Goal: Task Accomplishment & Management: Manage account settings

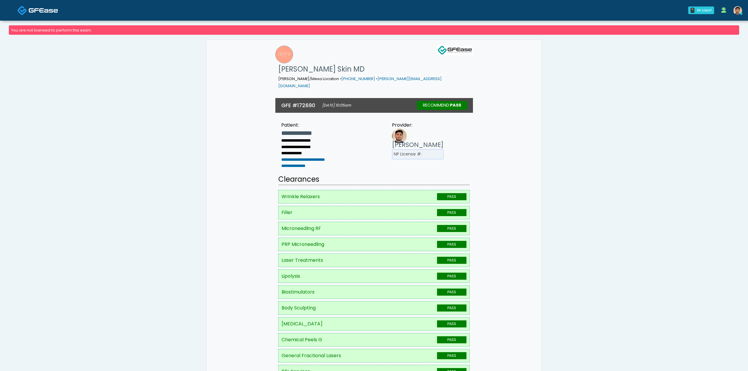
click at [309, 102] on h3 "GFE #172690" at bounding box center [298, 105] width 34 height 7
copy div "172690"
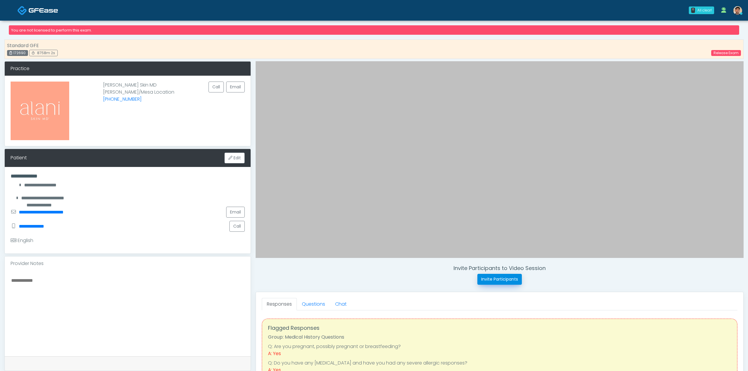
click at [497, 282] on button "Invite Participants" at bounding box center [499, 279] width 44 height 11
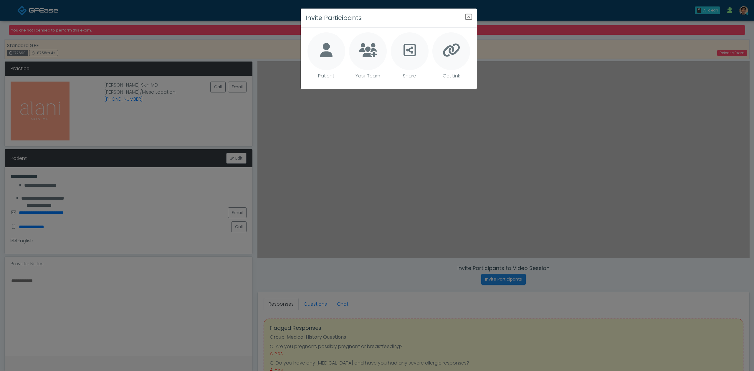
click at [322, 57] on icon at bounding box center [326, 50] width 12 height 14
type textarea "**********"
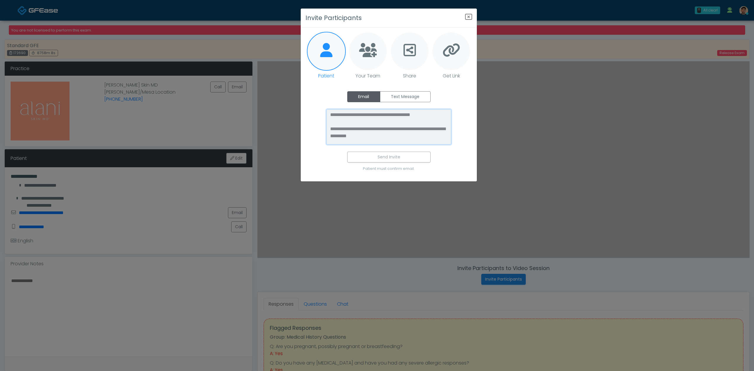
drag, startPoint x: 411, startPoint y: 135, endPoint x: 330, endPoint y: 131, distance: 80.2
click at [330, 131] on textarea "**********" at bounding box center [388, 126] width 125 height 35
click at [469, 15] on icon "Close" at bounding box center [468, 16] width 7 height 7
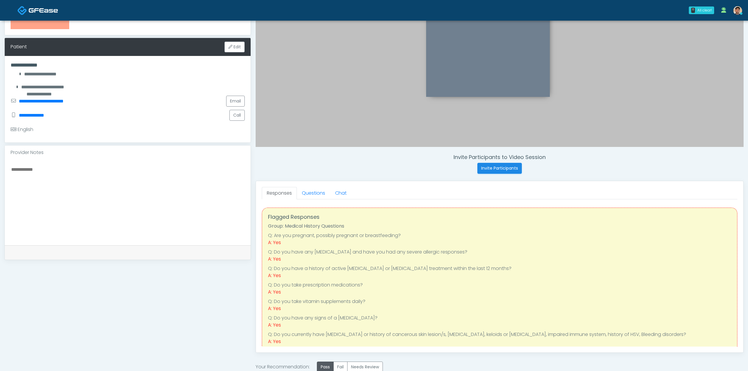
scroll to position [105, 0]
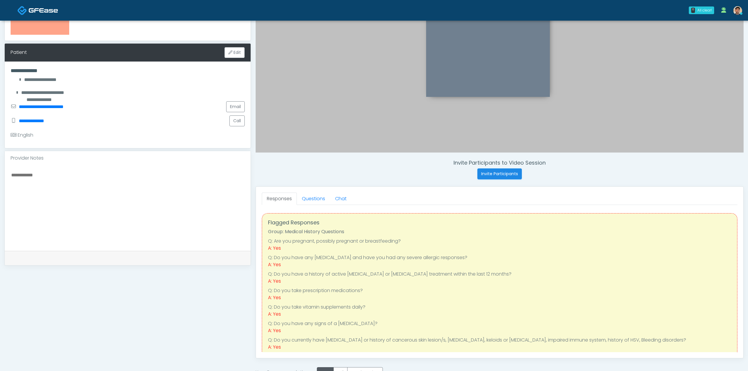
click at [579, 113] on div at bounding box center [500, 54] width 488 height 197
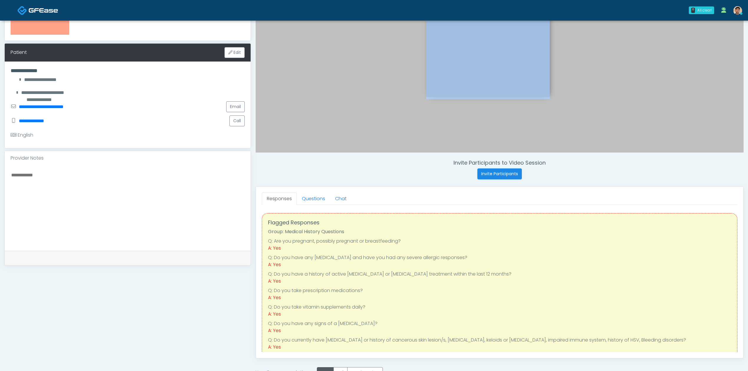
click at [580, 113] on div at bounding box center [500, 54] width 488 height 197
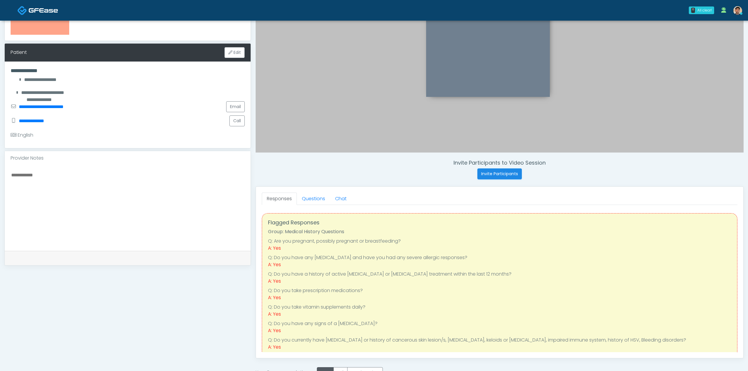
click at [581, 117] on div at bounding box center [500, 54] width 488 height 197
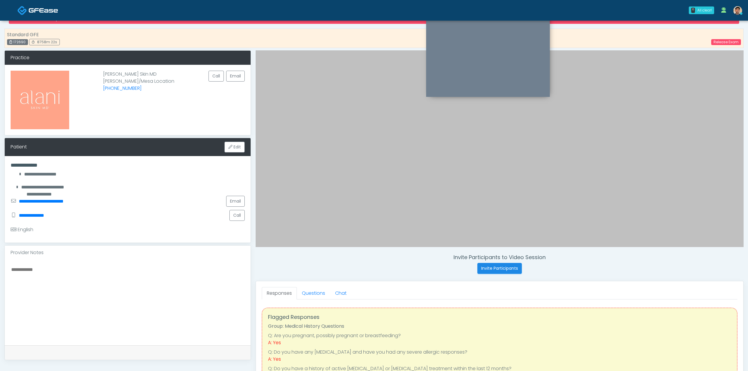
scroll to position [0, 0]
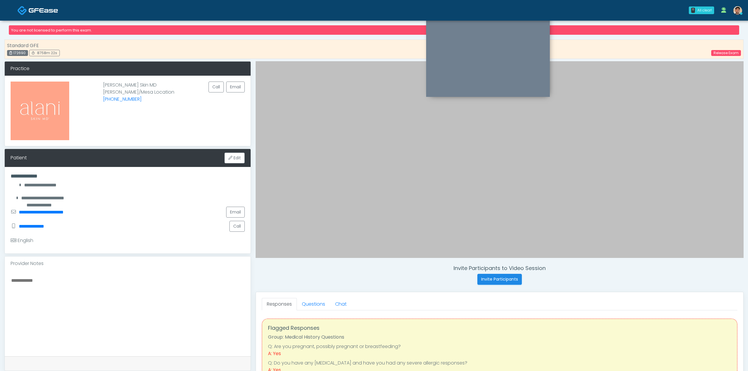
click at [568, 161] on div at bounding box center [500, 159] width 488 height 197
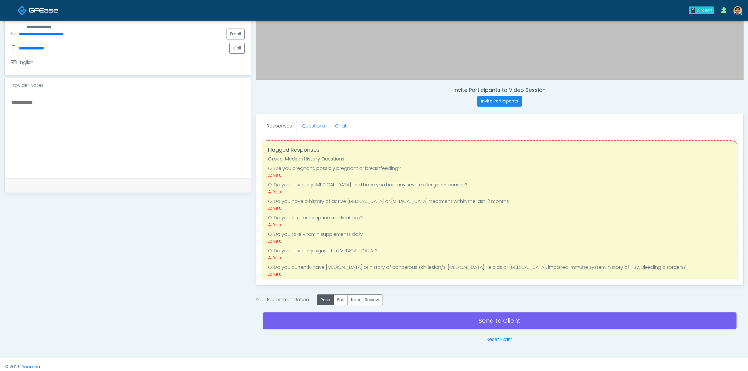
scroll to position [184, 0]
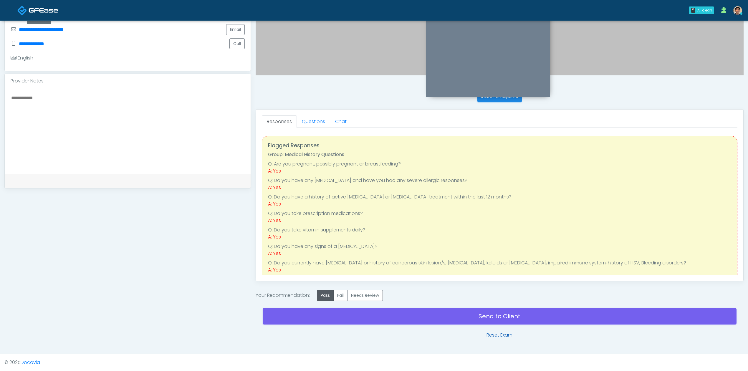
click at [505, 337] on link "Reset Exam" at bounding box center [500, 335] width 26 height 7
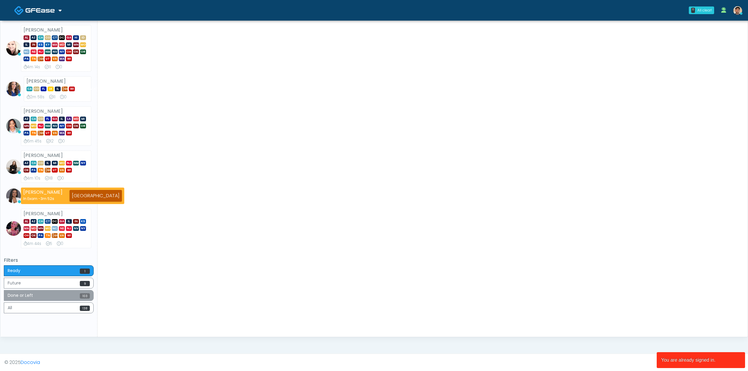
scroll to position [145, 0]
click at [55, 310] on button "All 138" at bounding box center [49, 307] width 90 height 11
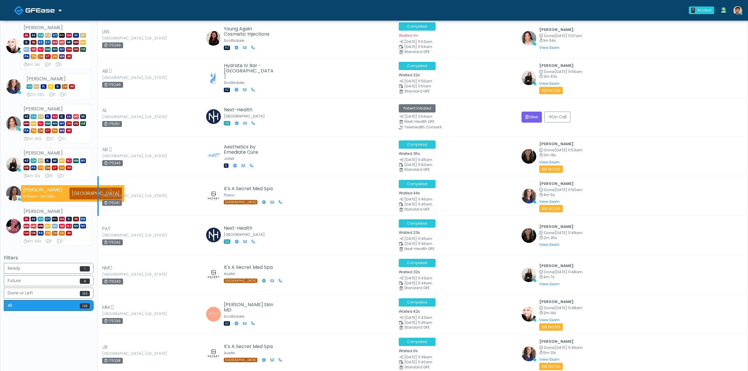
click at [177, 203] on div "SN Plano, Texas 175241" at bounding box center [151, 196] width 98 height 20
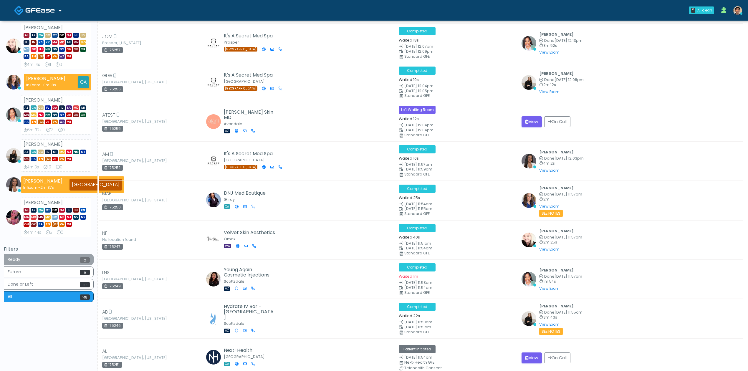
click at [62, 261] on button "Ready 2" at bounding box center [49, 259] width 90 height 11
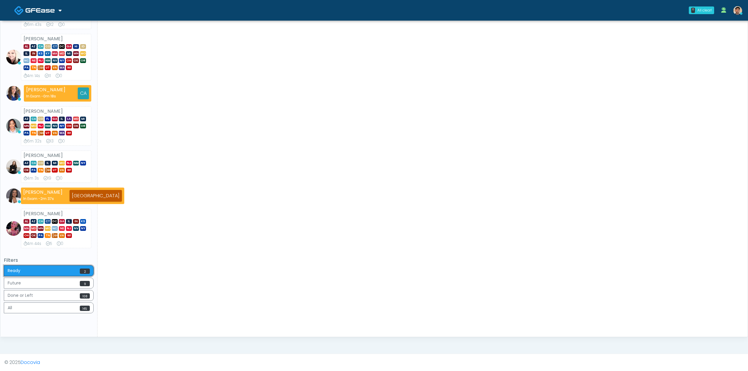
scroll to position [136, 0]
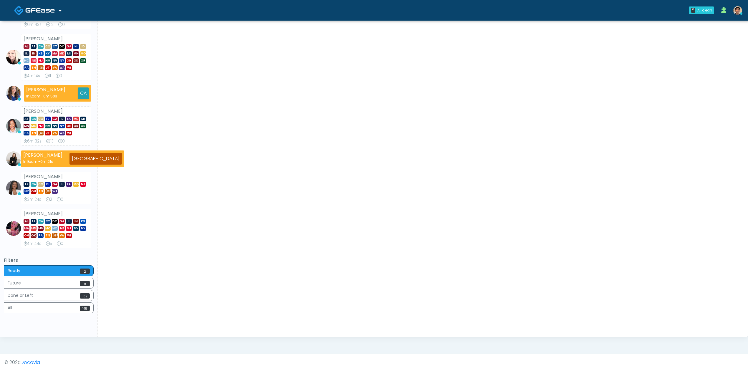
click at [52, 7] on img at bounding box center [39, 10] width 29 height 6
click at [54, 31] on ul "Michelle Picione AK AZ CA CO CT DC GA HI ID IL IN KS KY MA MD MI MN MO NC NE NJ…" at bounding box center [49, 97] width 90 height 303
click at [52, 15] on link at bounding box center [37, 10] width 47 height 19
click at [52, 27] on link "Docovia Staffing" at bounding box center [40, 30] width 61 height 14
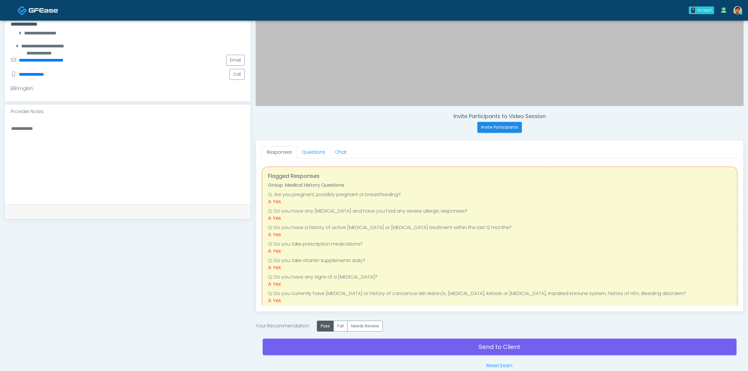
scroll to position [157, 0]
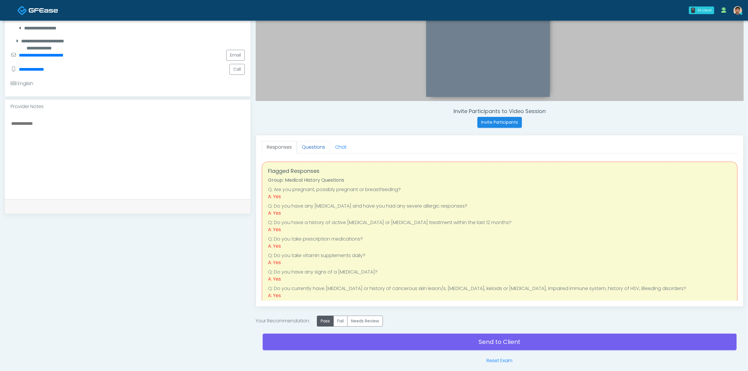
click at [316, 148] on link "Questions" at bounding box center [313, 147] width 33 height 12
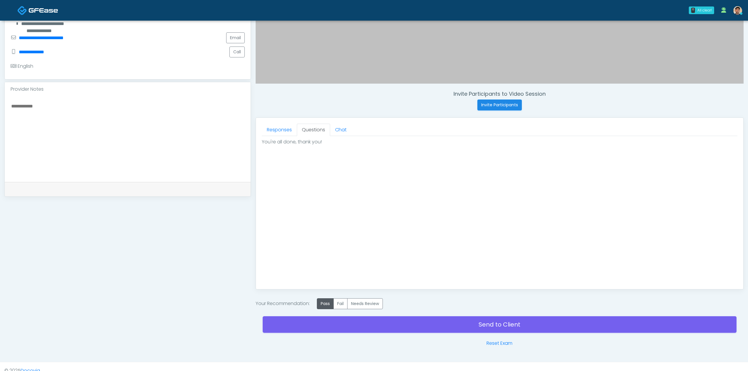
scroll to position [184, 0]
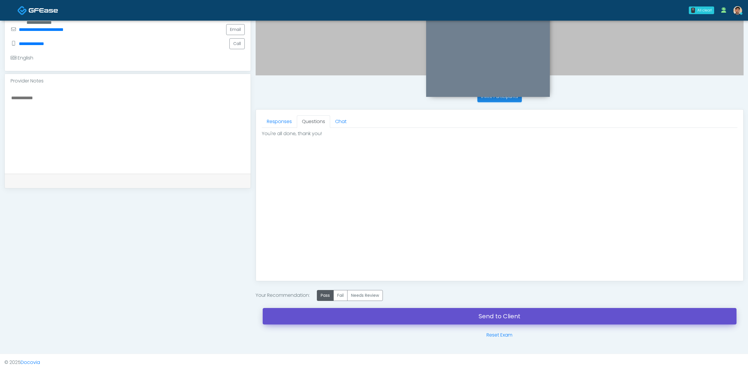
click at [455, 314] on link "Send to Client" at bounding box center [500, 316] width 474 height 16
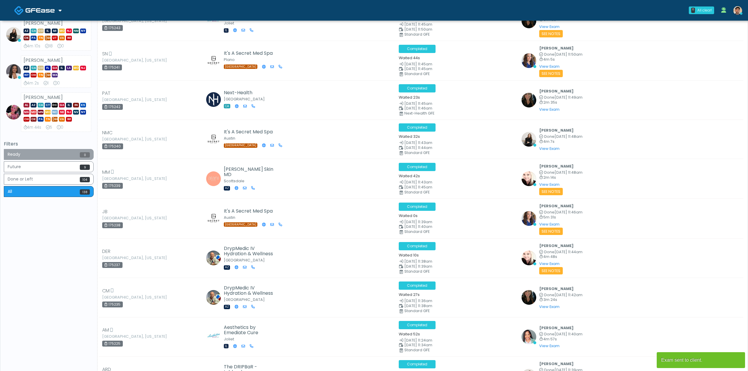
click at [54, 160] on button "Ready 0" at bounding box center [49, 154] width 90 height 11
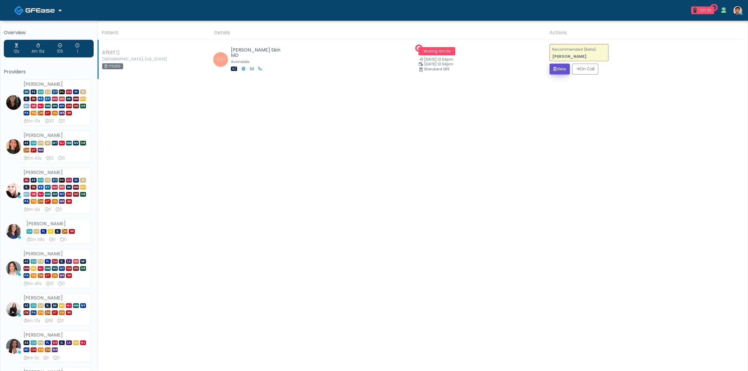
click at [559, 70] on button "View" at bounding box center [560, 69] width 20 height 11
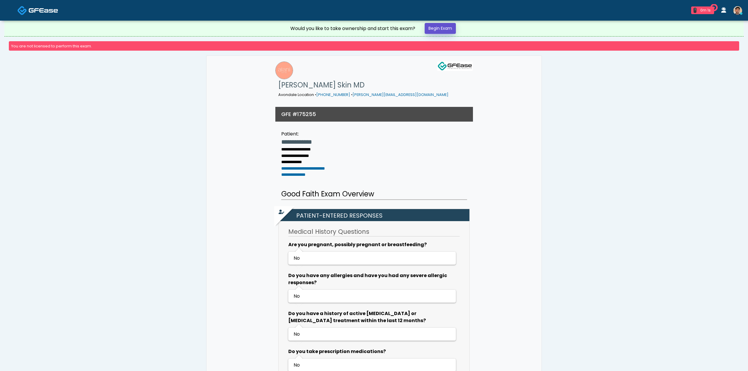
click at [432, 30] on link "Begin Exam" at bounding box center [440, 28] width 31 height 11
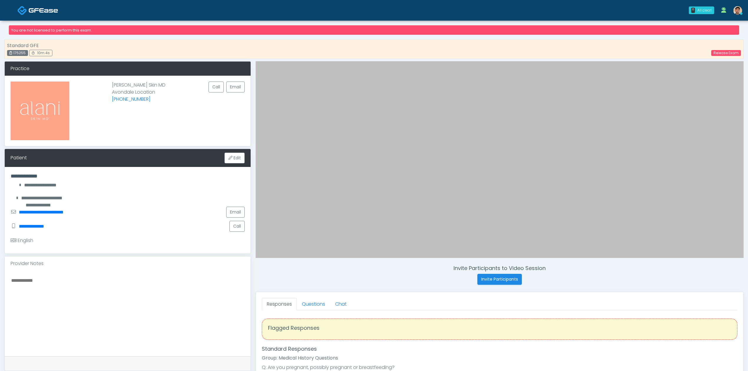
click at [696, 51] on div "Standard GFE 175255 10m 4s Release Exam" at bounding box center [373, 48] width 739 height 19
click at [723, 59] on div "Standard GFE 175255 10m 5s Release Exam" at bounding box center [373, 48] width 739 height 19
click at [722, 54] on link "Release Exam" at bounding box center [726, 53] width 30 height 6
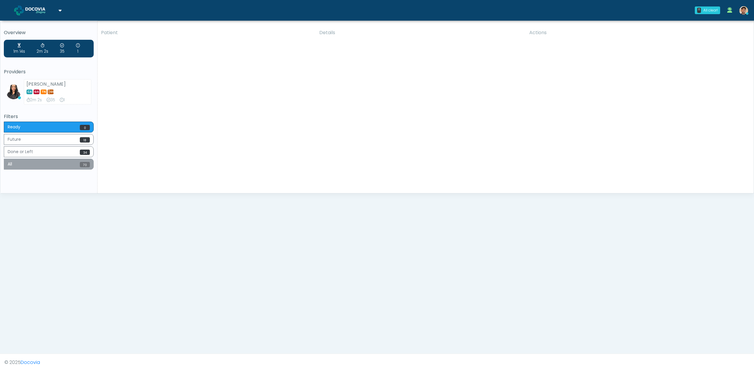
click at [41, 169] on button "All 70" at bounding box center [49, 164] width 90 height 11
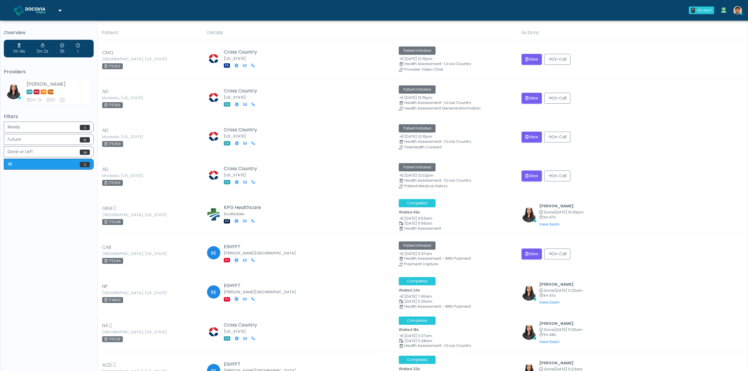
click at [58, 13] on link at bounding box center [37, 10] width 47 height 19
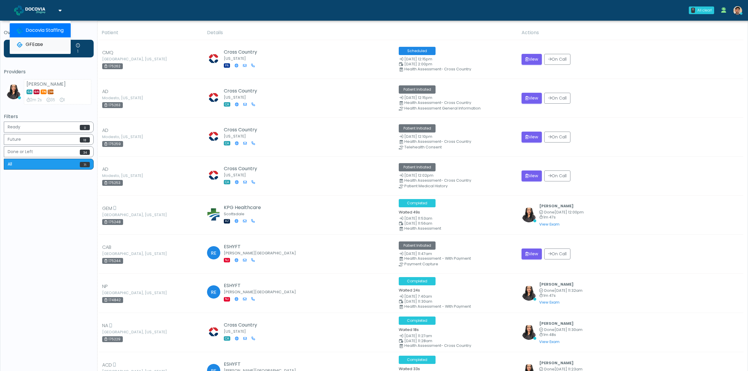
click at [38, 43] on link "GFEase" at bounding box center [40, 44] width 61 height 14
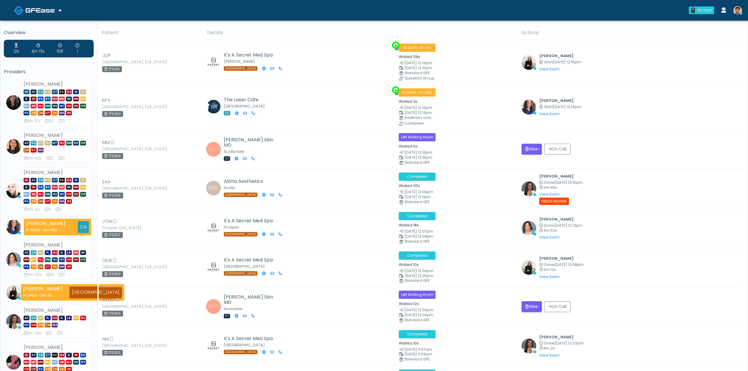
click at [145, 36] on th "Patient" at bounding box center [150, 33] width 105 height 14
